Goal: Task Accomplishment & Management: Manage account settings

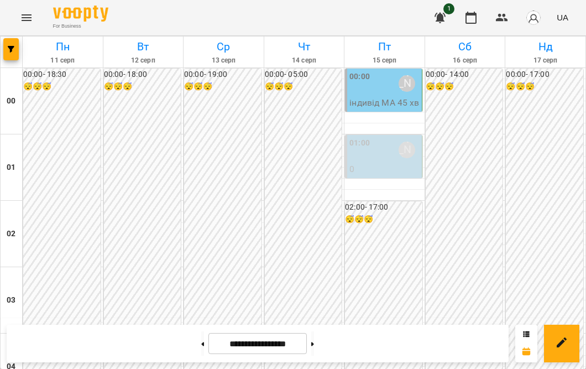
scroll to position [1240, 0]
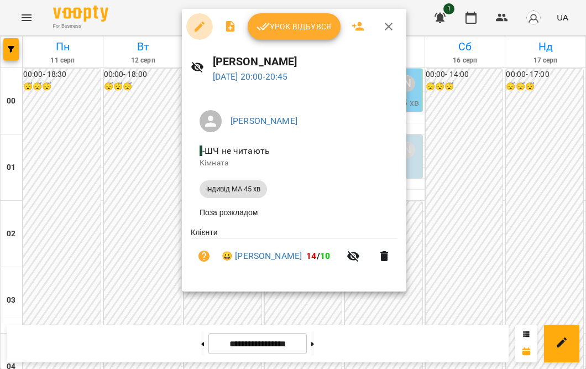
click at [201, 26] on icon "button" at bounding box center [200, 27] width 10 height 10
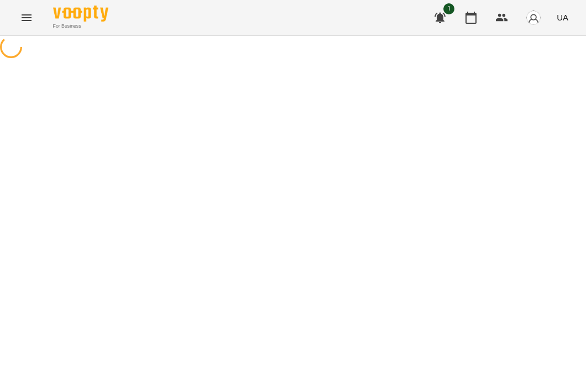
select select "**********"
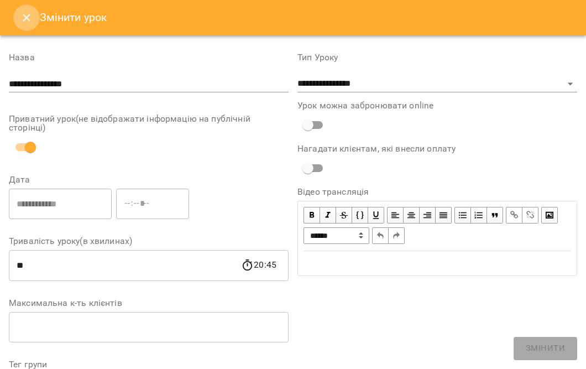
click at [17, 14] on button "Close" at bounding box center [26, 17] width 27 height 27
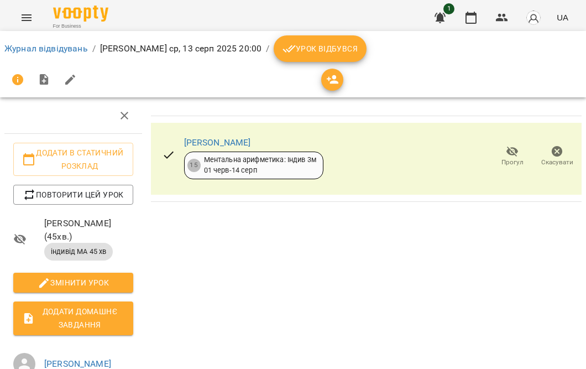
click at [550, 158] on span "Скасувати" at bounding box center [557, 162] width 32 height 9
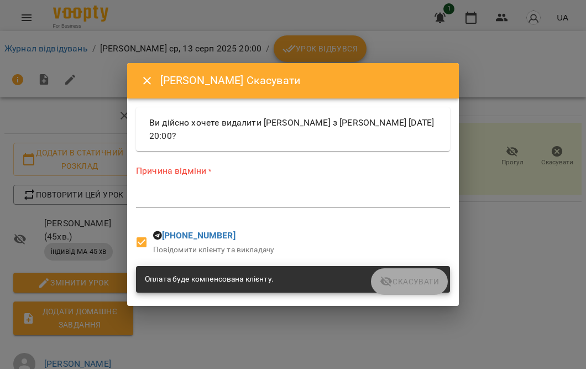
click at [272, 201] on textarea at bounding box center [293, 199] width 314 height 11
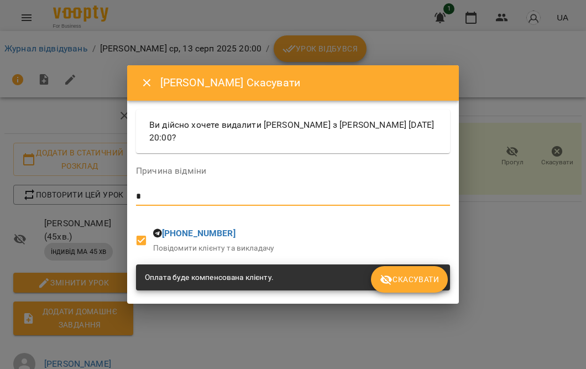
click at [398, 285] on span "Скасувати" at bounding box center [409, 279] width 59 height 13
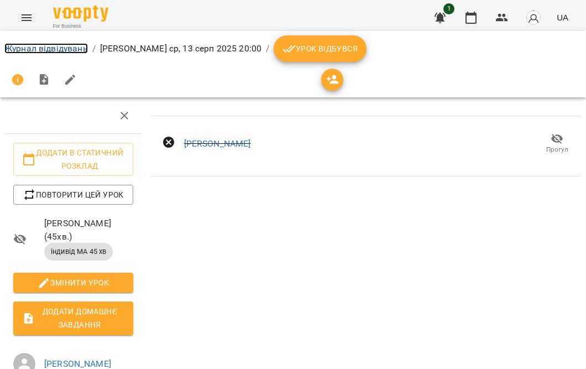
click at [30, 50] on link "Журнал відвідувань" at bounding box center [46, 48] width 84 height 11
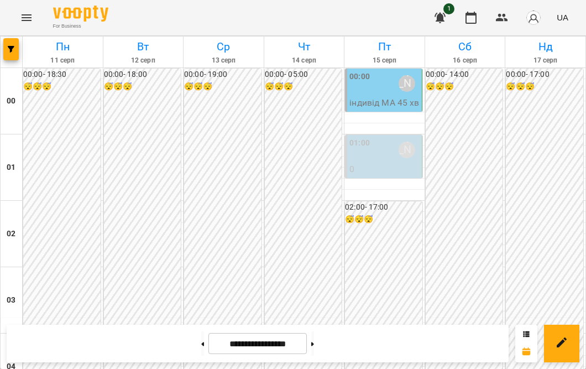
scroll to position [1127, 0]
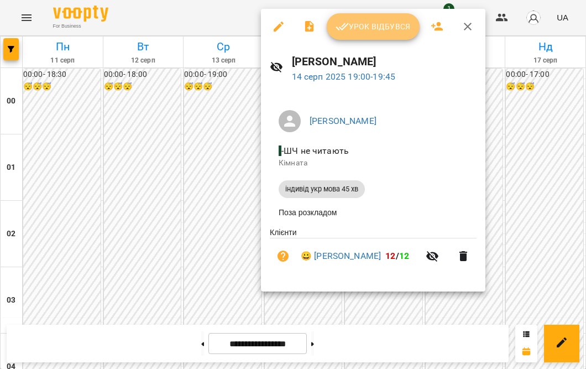
click at [363, 28] on span "Урок відбувся" at bounding box center [373, 26] width 75 height 13
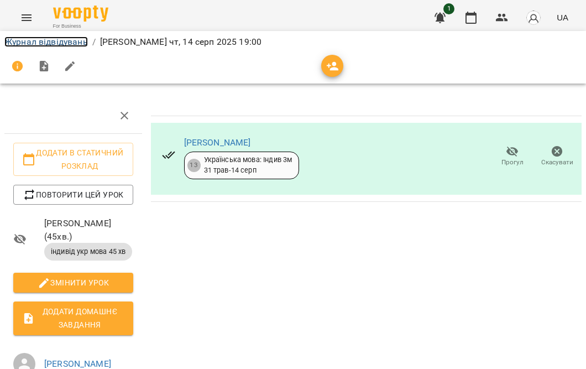
click at [54, 41] on link "Журнал відвідувань" at bounding box center [46, 42] width 84 height 11
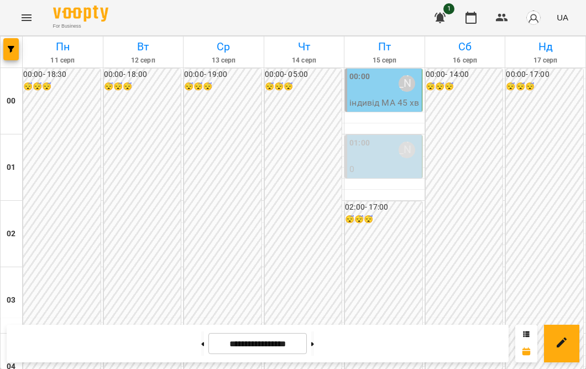
scroll to position [1307, 0]
click at [314, 345] on icon at bounding box center [312, 344] width 3 height 4
type input "**********"
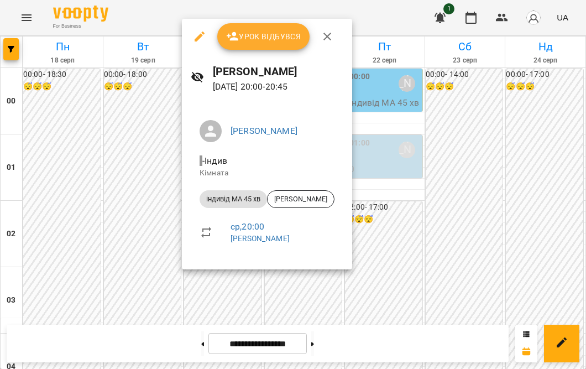
click at [136, 238] on div at bounding box center [293, 184] width 586 height 369
